Goal: Find contact information: Find contact information

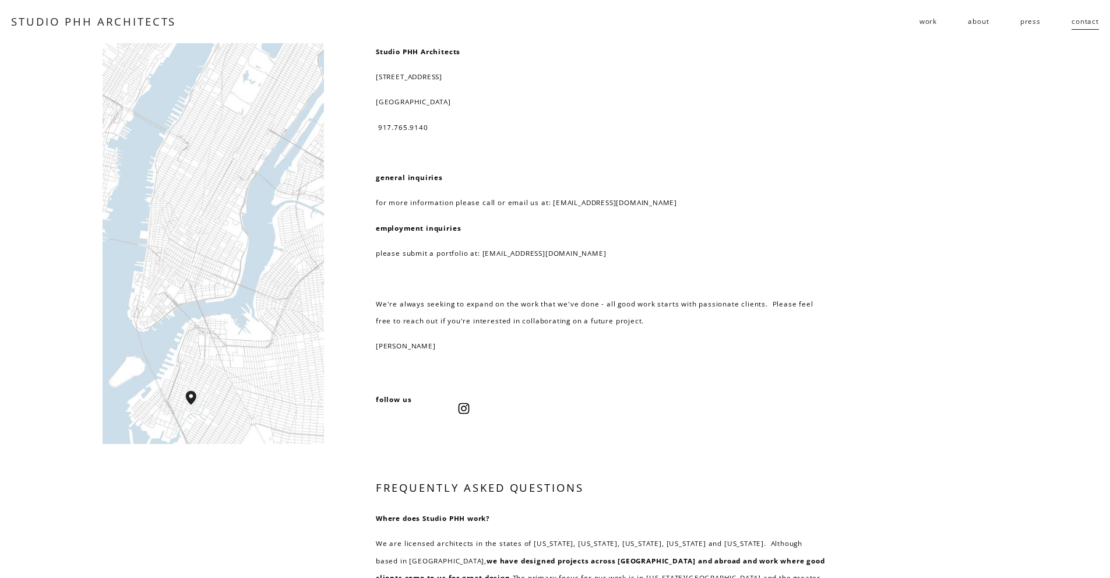
click at [124, 22] on link "STUDIO PHH ARCHITECTS" at bounding box center [93, 21] width 165 height 15
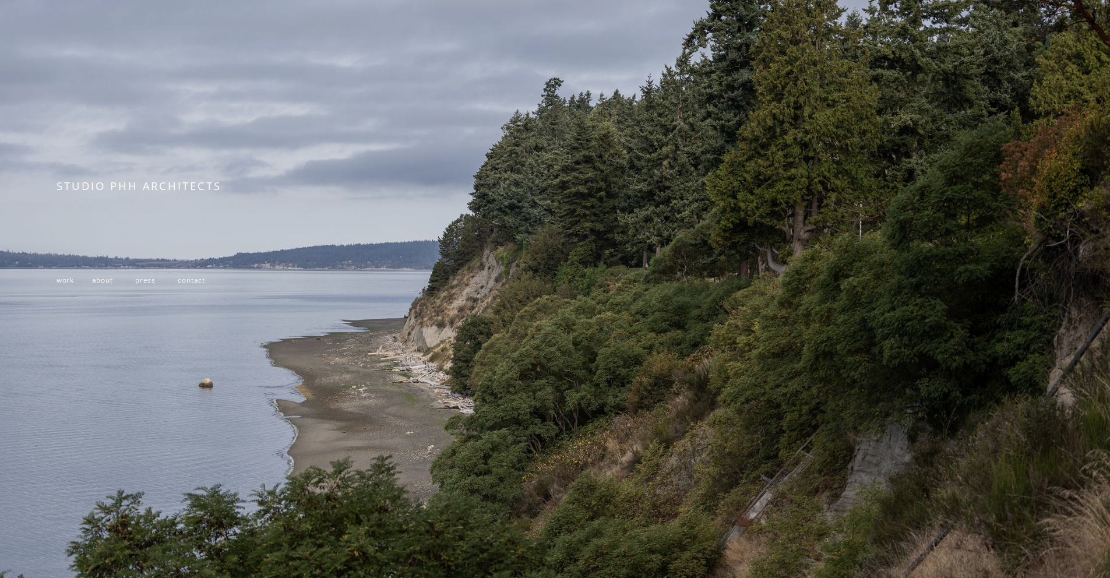
scroll to position [200, 0]
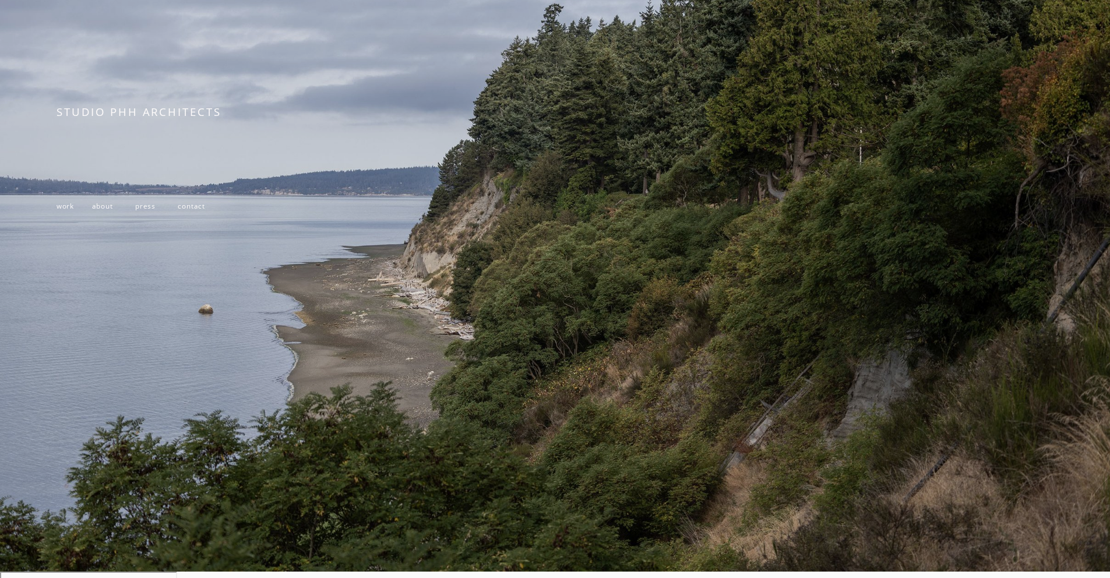
click at [97, 206] on span "about" at bounding box center [102, 205] width 21 height 9
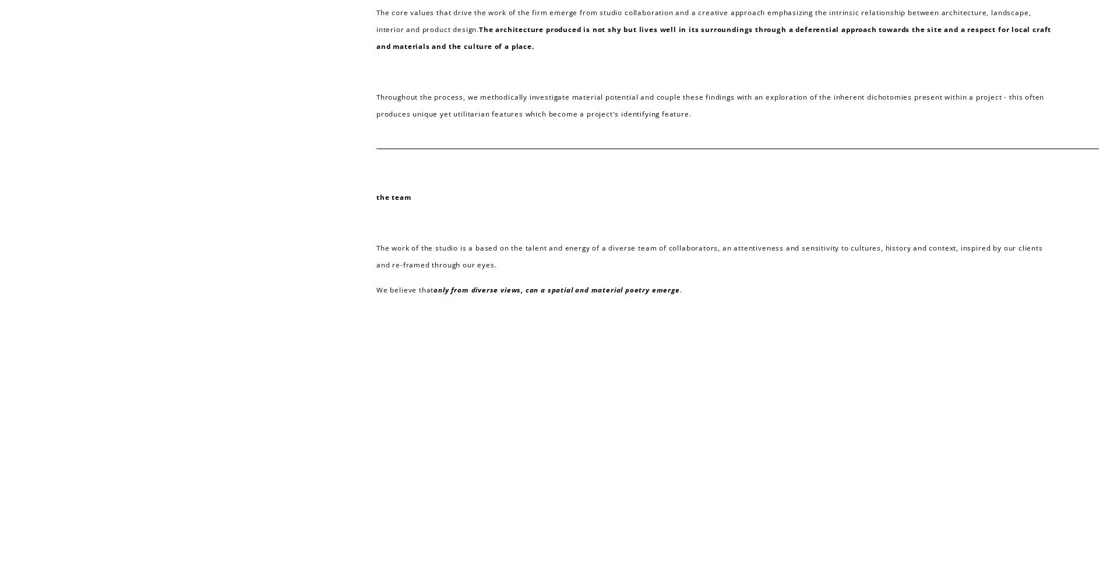
scroll to position [454, 0]
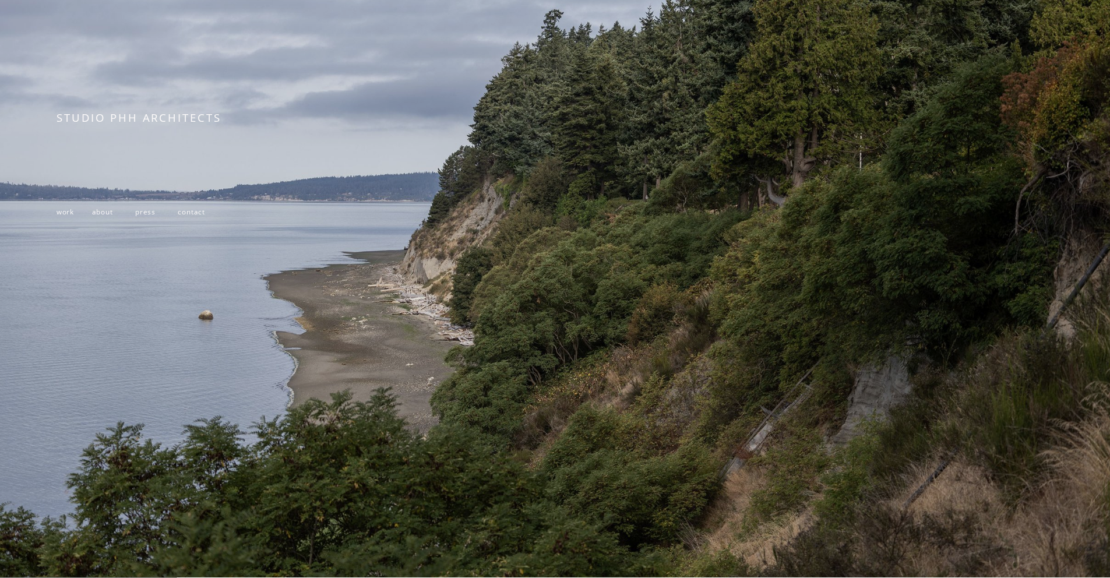
scroll to position [200, 0]
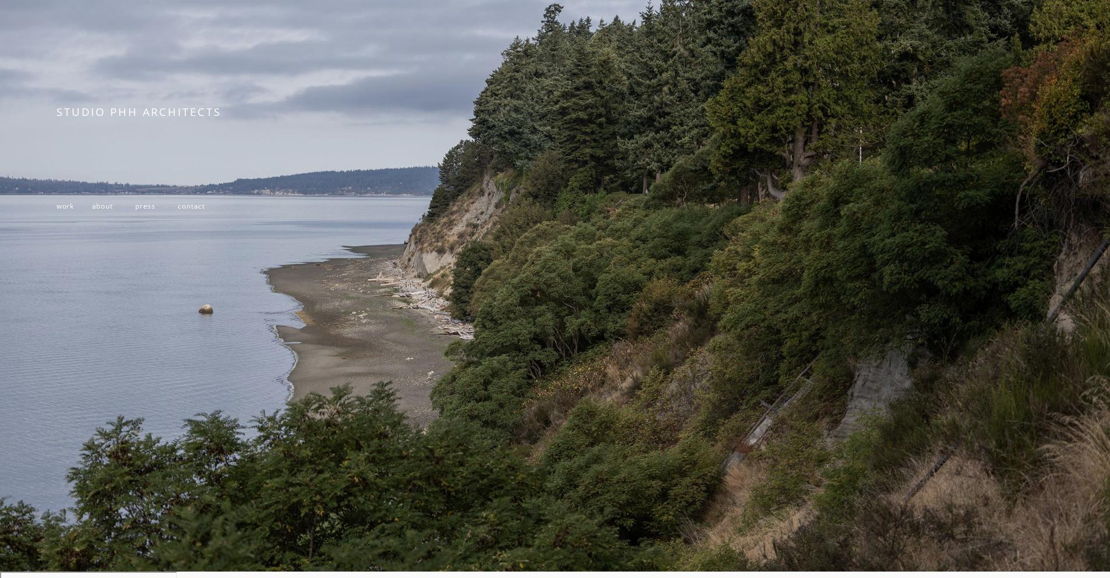
click at [181, 207] on span "contact" at bounding box center [191, 205] width 27 height 9
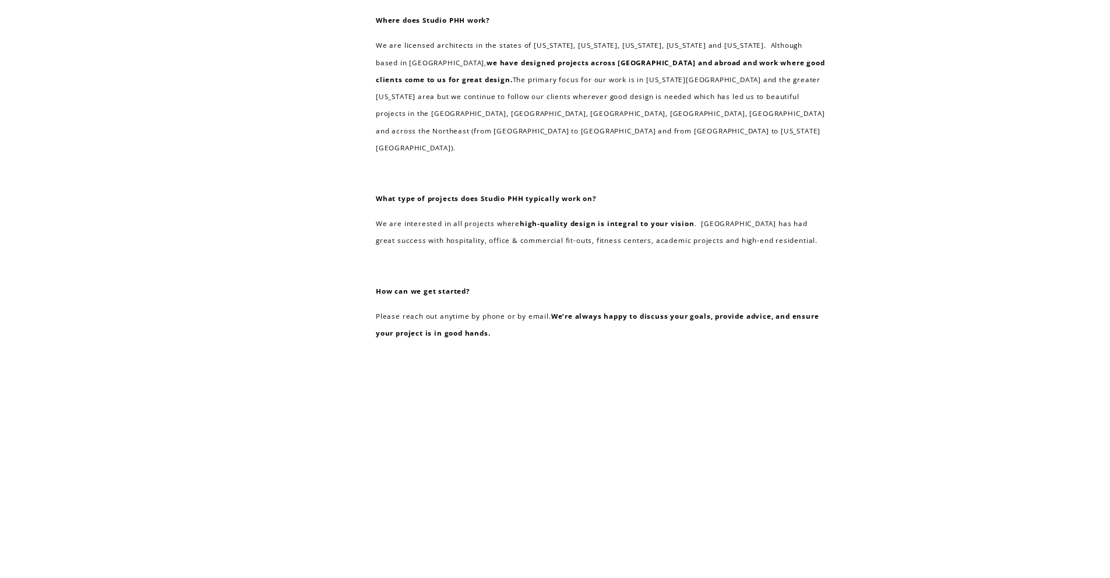
scroll to position [428, 0]
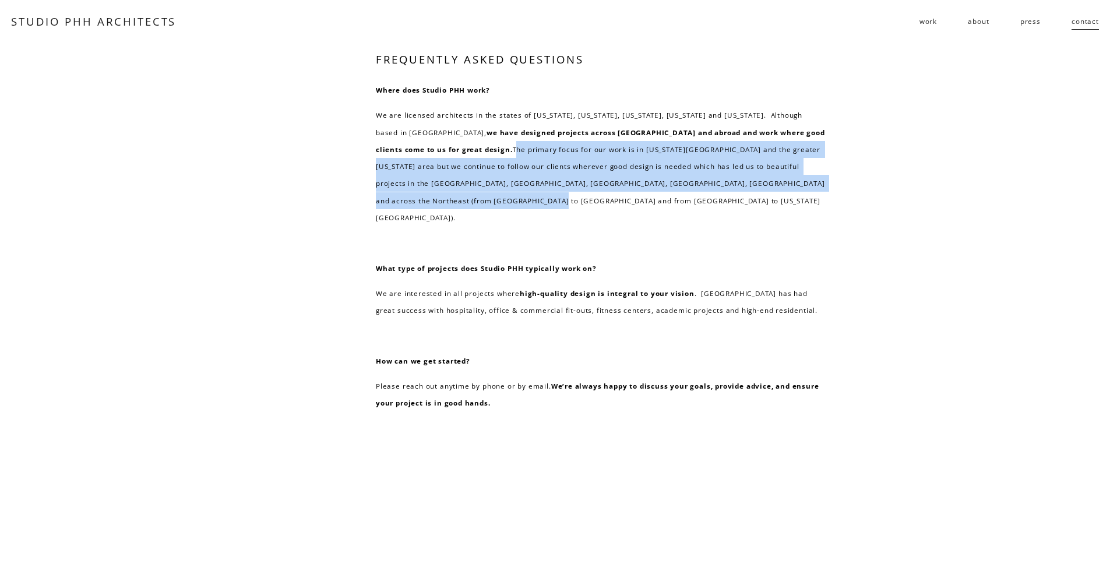
drag, startPoint x: 442, startPoint y: 150, endPoint x: 485, endPoint y: 193, distance: 61.8
click at [485, 193] on p "We are licensed architects in the states of [US_STATE], [US_STATE], [US_STATE],…" at bounding box center [600, 166] width 449 height 119
copy p "The primary focus for our work is in [US_STATE][GEOGRAPHIC_DATA] and the greate…"
